Goal: Information Seeking & Learning: Learn about a topic

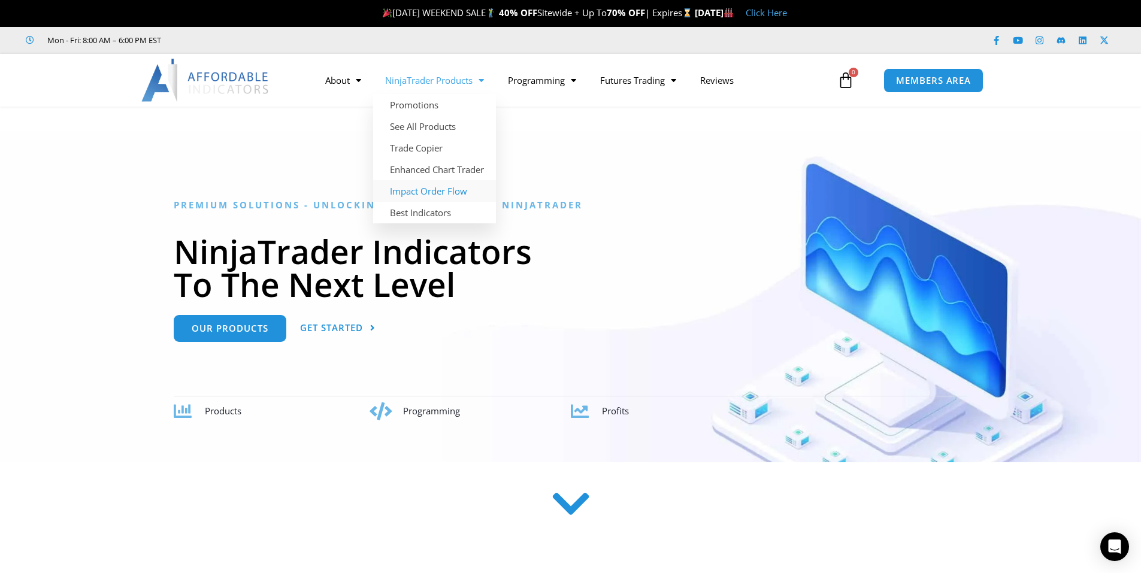
click at [413, 187] on link "Impact Order Flow" at bounding box center [434, 191] width 123 height 22
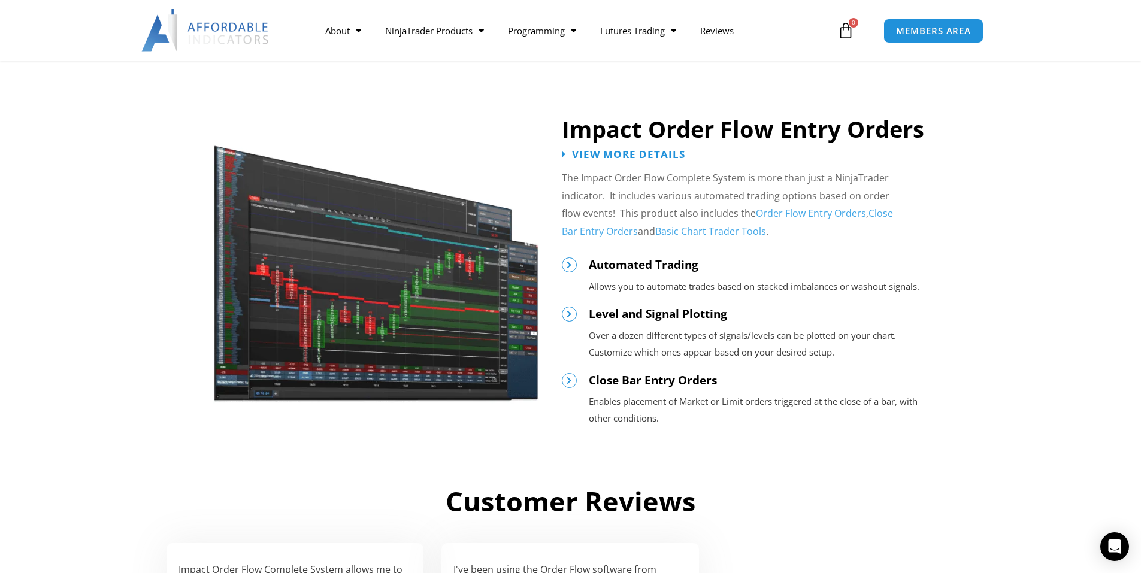
scroll to position [1257, 0]
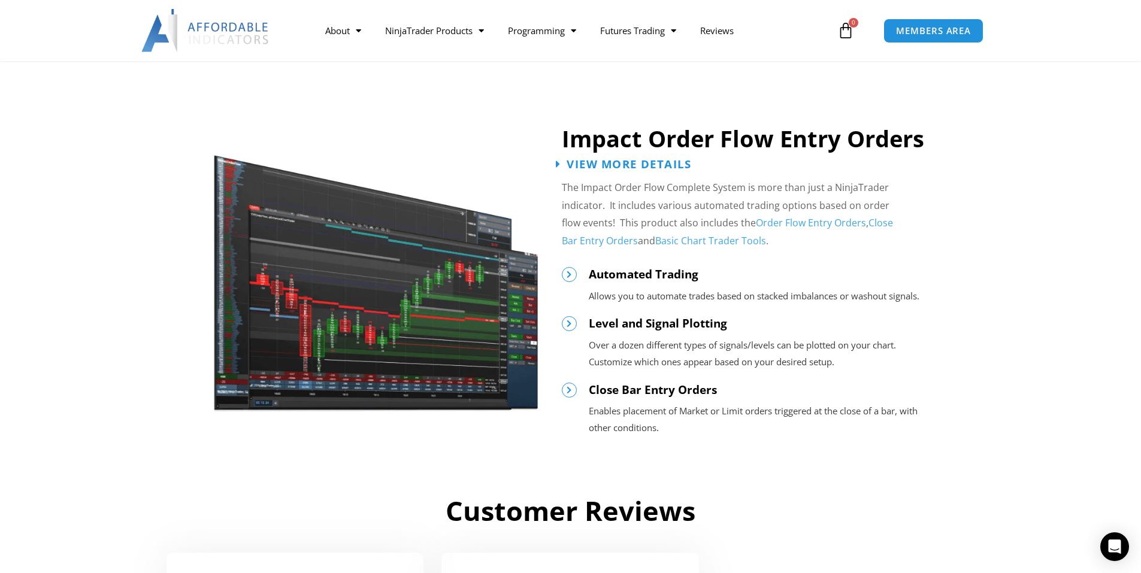
click at [595, 169] on span "View More Details" at bounding box center [628, 163] width 125 height 11
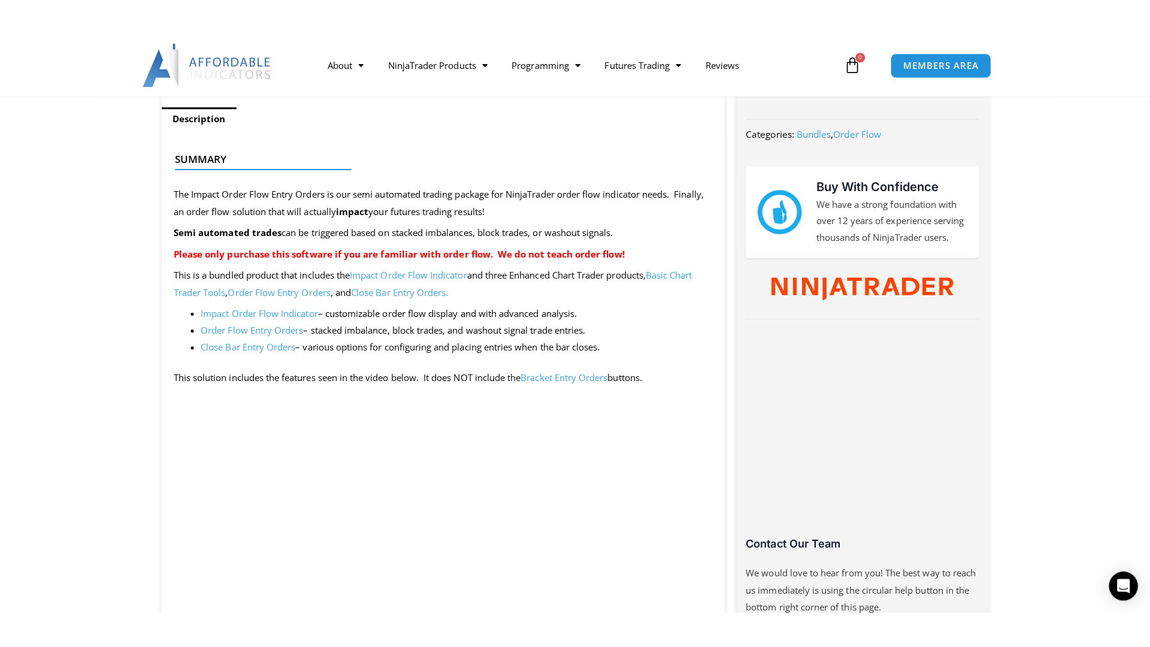
scroll to position [719, 0]
